Goal: Check status: Check status

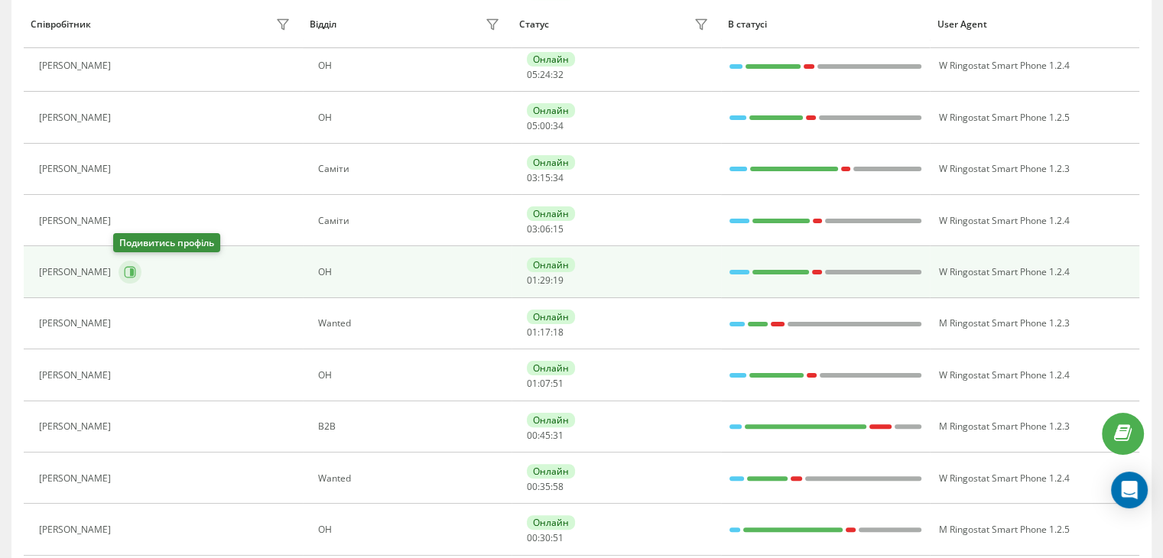
click at [118, 274] on button at bounding box center [129, 272] width 23 height 23
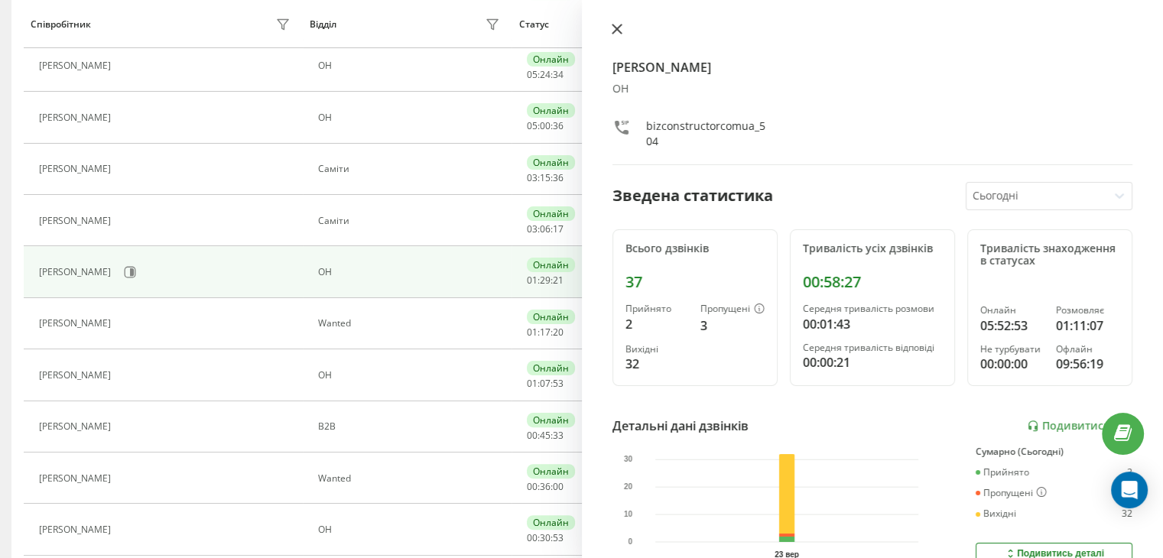
click at [623, 29] on button at bounding box center [617, 30] width 20 height 15
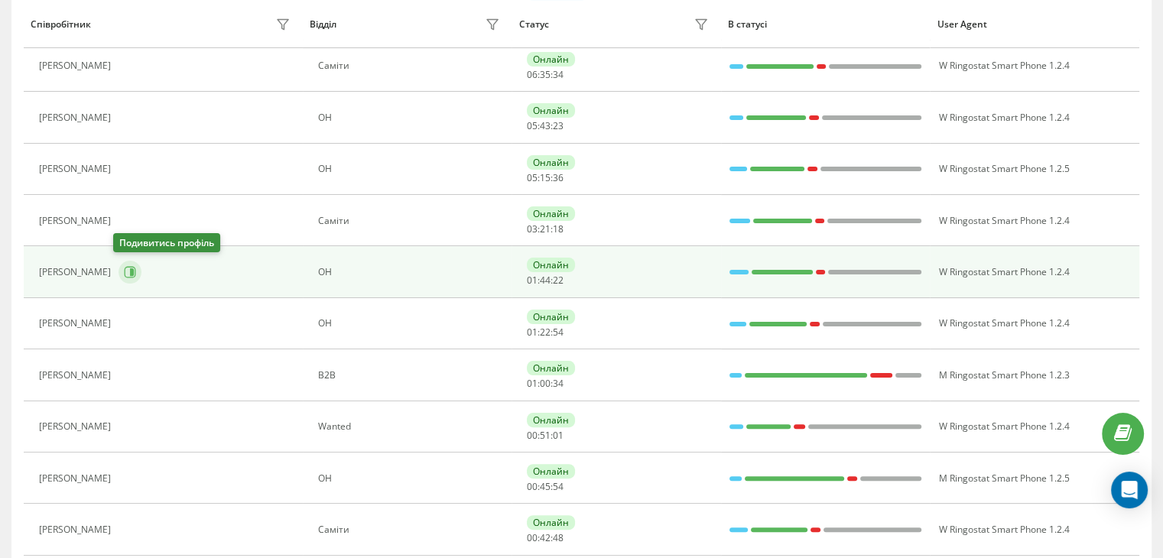
click at [124, 272] on icon at bounding box center [130, 272] width 12 height 12
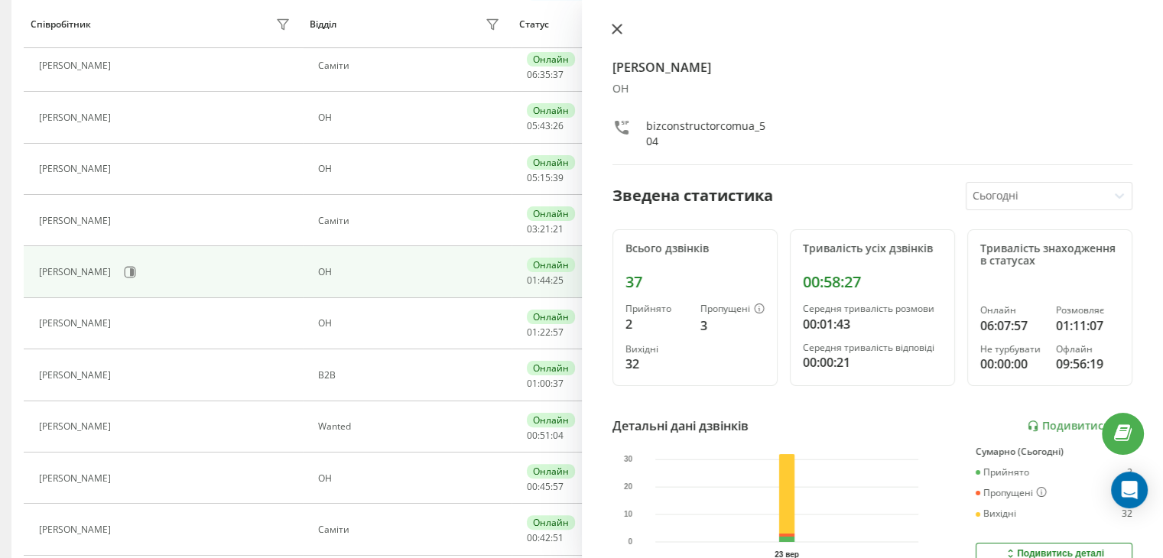
click at [615, 34] on icon at bounding box center [616, 29] width 11 height 11
